Goal: Task Accomplishment & Management: Use online tool/utility

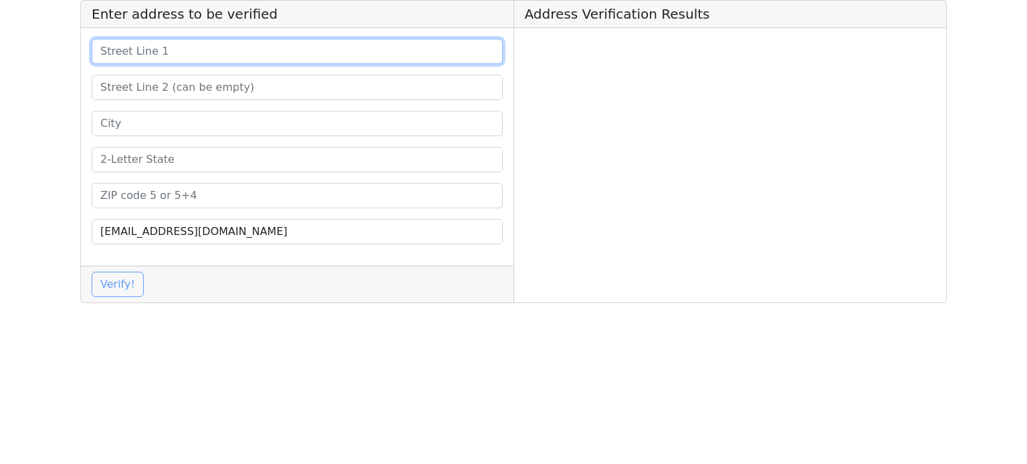
click at [275, 45] on input at bounding box center [297, 51] width 411 height 25
paste input "[STREET_ADDRESS][PERSON_NAME]"
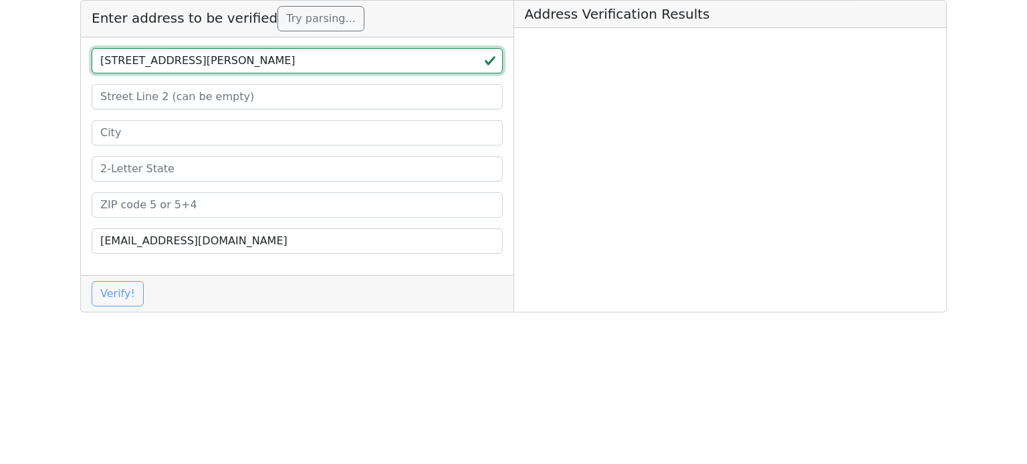
click at [413, 65] on input "[STREET_ADDRESS][PERSON_NAME]" at bounding box center [297, 60] width 411 height 25
type input "[STREET_ADDRESS][PERSON_NAME]"
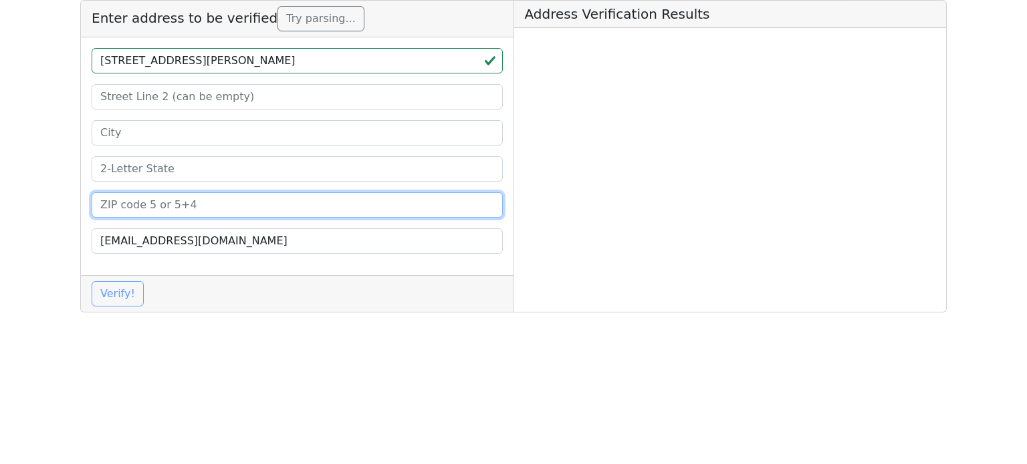
click at [279, 205] on input at bounding box center [297, 204] width 411 height 25
paste input "79924"
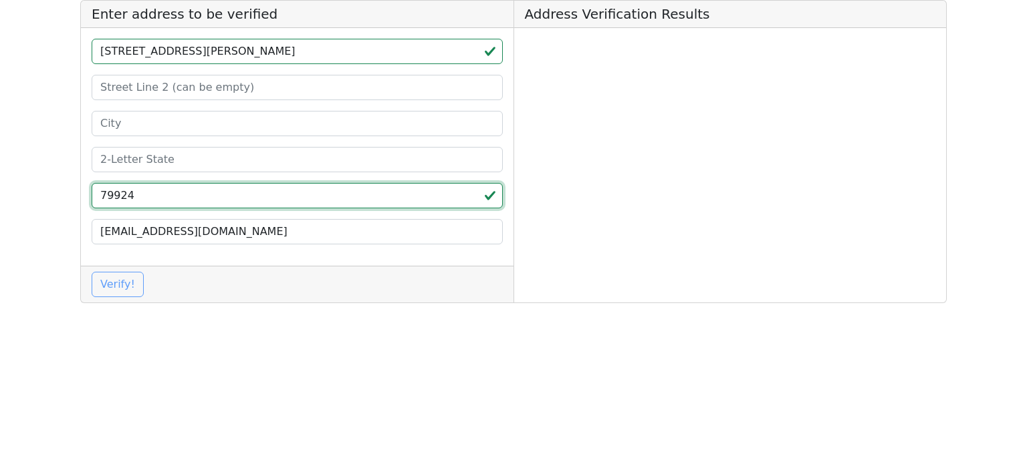
type input "79924"
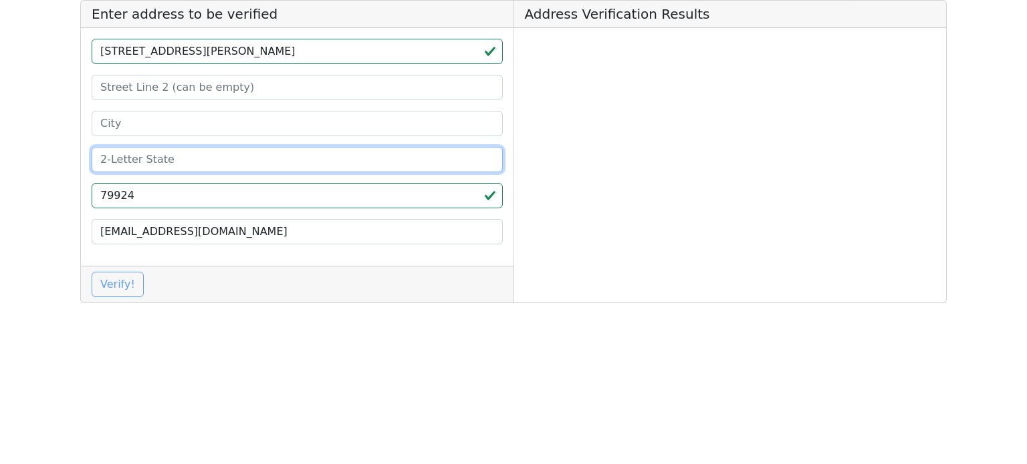
click at [263, 158] on input at bounding box center [297, 159] width 411 height 25
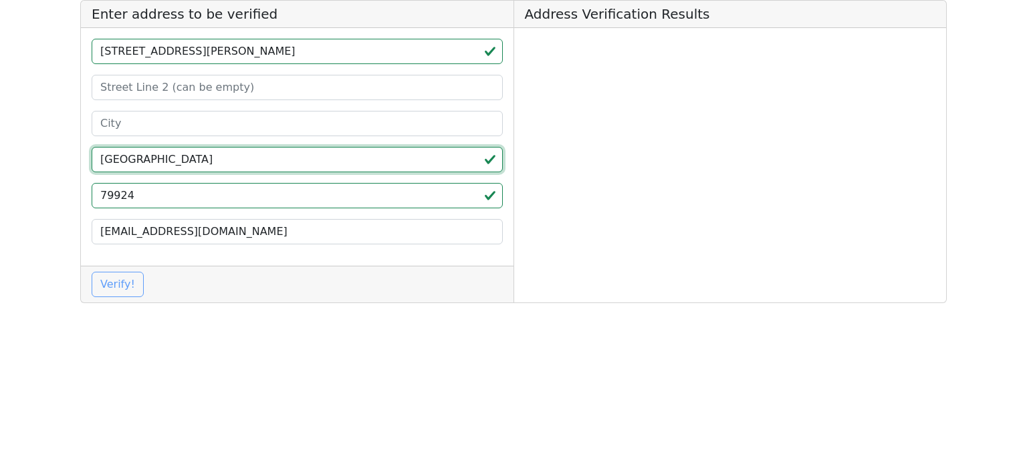
type input "[GEOGRAPHIC_DATA]"
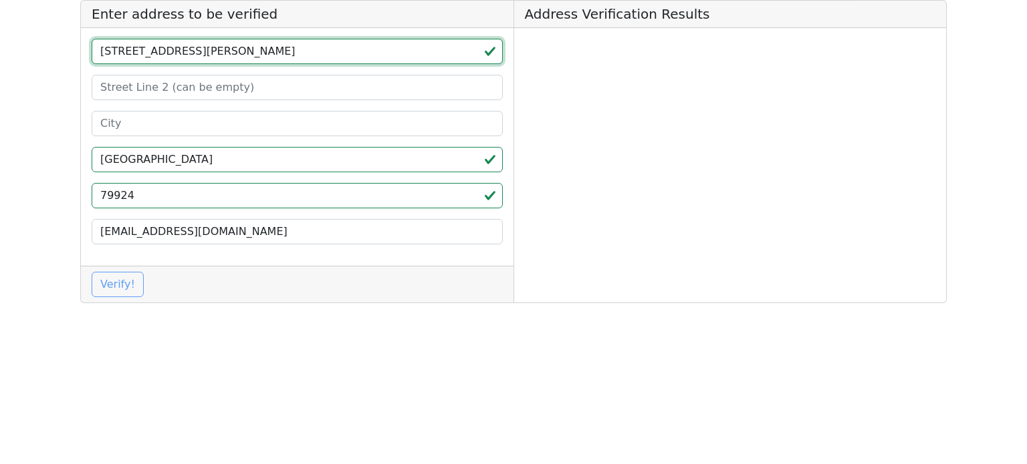
drag, startPoint x: 374, startPoint y: 54, endPoint x: 340, endPoint y: 57, distance: 34.9
click at [340, 57] on input "[STREET_ADDRESS][PERSON_NAME]" at bounding box center [297, 51] width 411 height 25
type input "[STREET_ADDRESS][PERSON_NAME]"
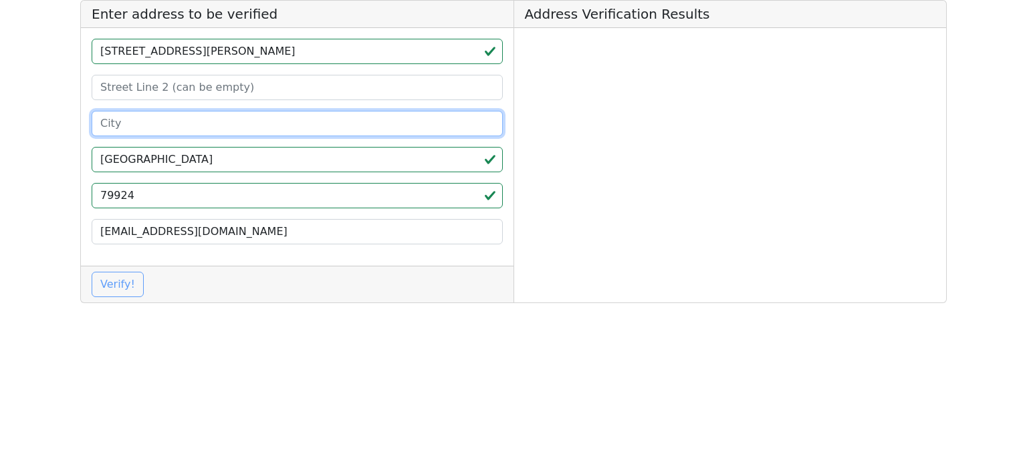
click at [207, 130] on input at bounding box center [297, 123] width 411 height 25
paste input "[GEOGRAPHIC_DATA]"
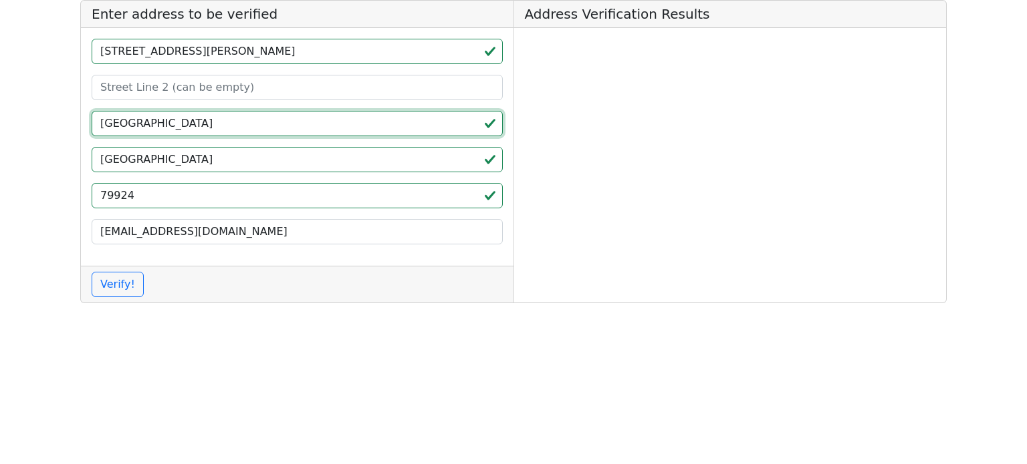
type input "[GEOGRAPHIC_DATA]"
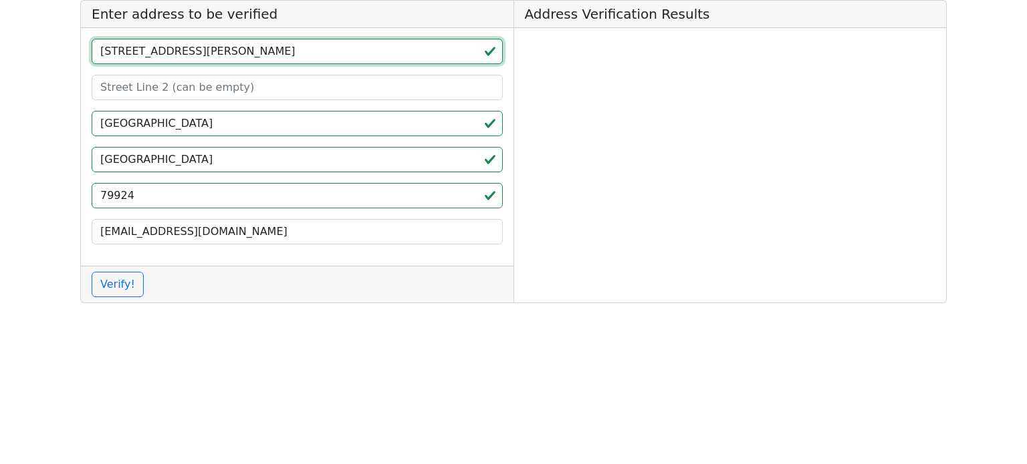
drag, startPoint x: 336, startPoint y: 51, endPoint x: 303, endPoint y: 56, distance: 33.8
click at [303, 56] on input "[STREET_ADDRESS][PERSON_NAME]" at bounding box center [297, 51] width 411 height 25
type input "[STREET_ADDRESS][PERSON_NAME]"
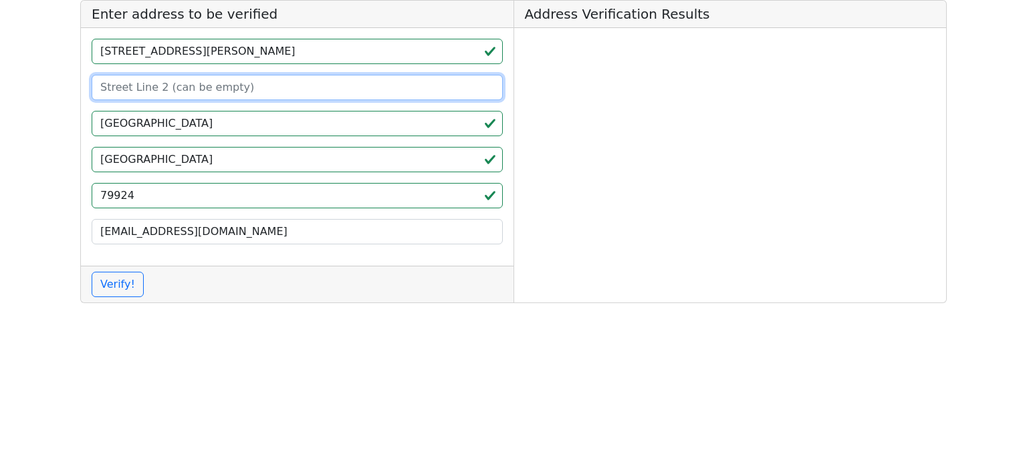
click at [250, 93] on input at bounding box center [297, 87] width 411 height 25
paste input "Suite F"
type input "Suite F"
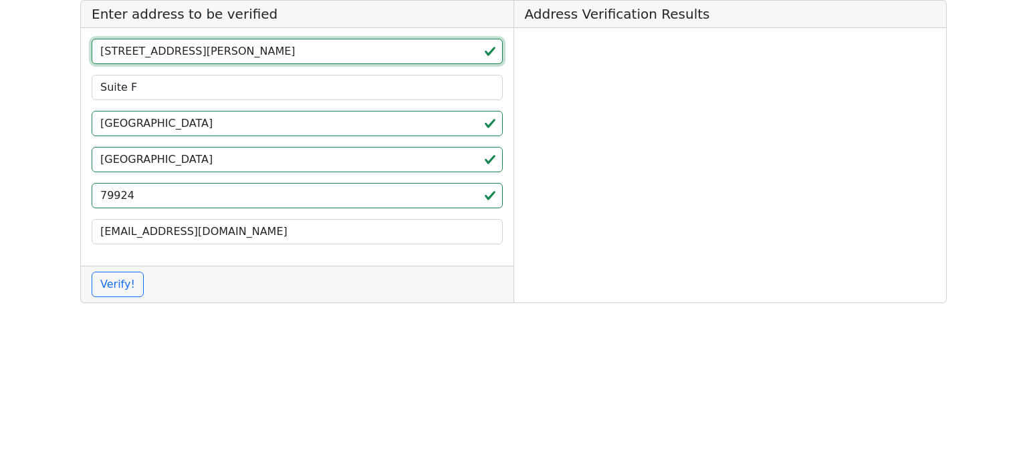
drag, startPoint x: 299, startPoint y: 54, endPoint x: 350, endPoint y: 61, distance: 51.2
click at [348, 55] on input "[STREET_ADDRESS][PERSON_NAME]" at bounding box center [297, 51] width 411 height 25
type input "[STREET_ADDRESS][PERSON_NAME]"
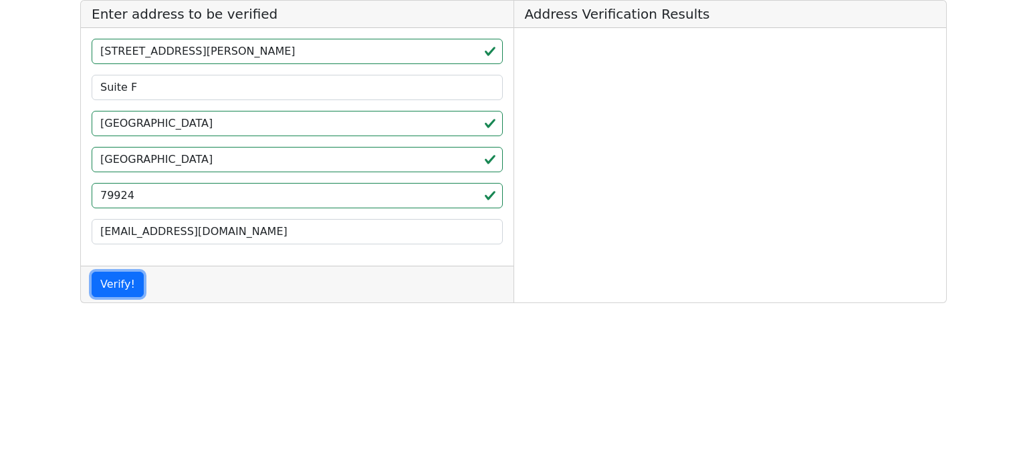
click at [92, 272] on button "Verify!" at bounding box center [118, 284] width 52 height 25
